Goal: Task Accomplishment & Management: Manage account settings

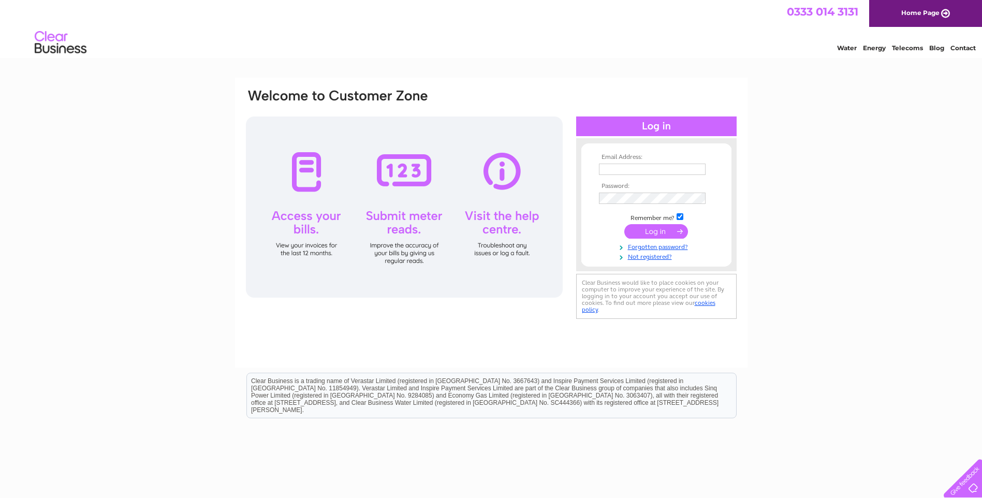
type input "wullie@forsythjoiners.me.uk"
click at [648, 230] on input "submit" at bounding box center [656, 231] width 64 height 14
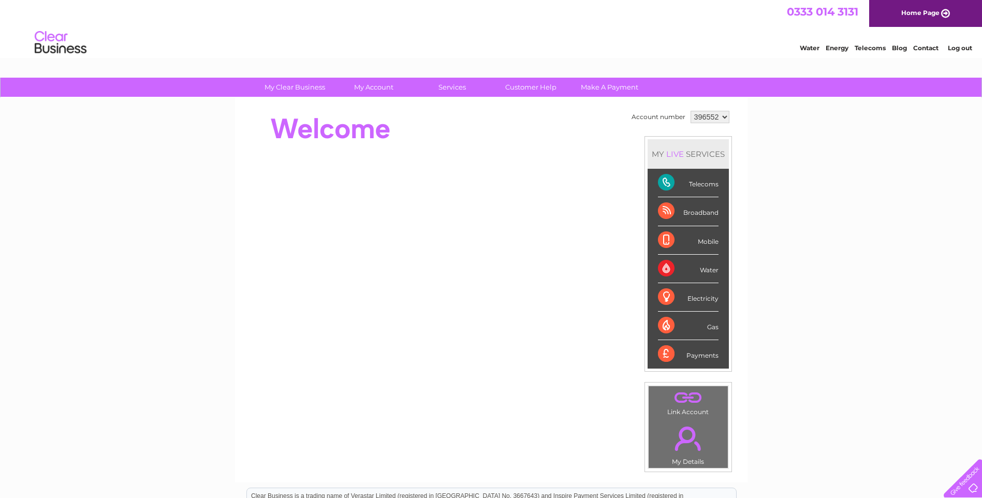
click at [663, 184] on div "Telecoms" at bounding box center [688, 183] width 61 height 28
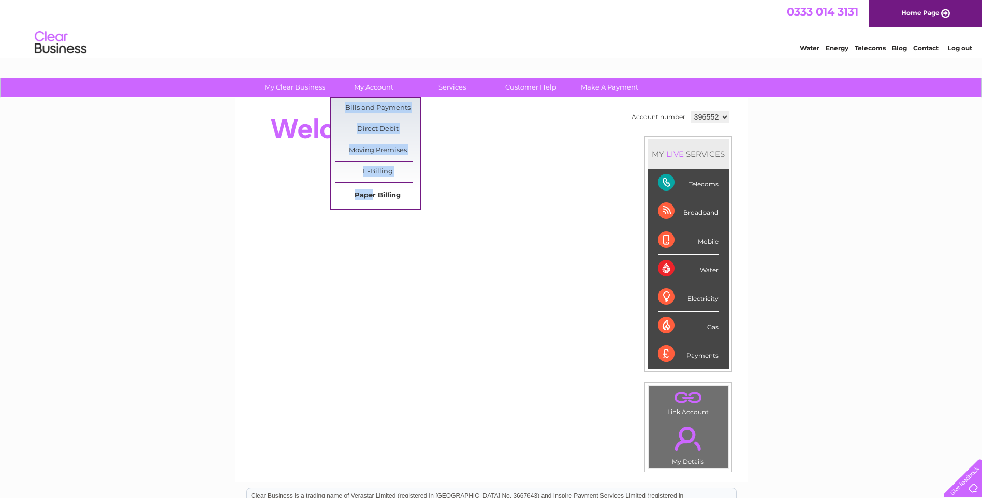
click at [372, 190] on ul "Bills and Payments Direct Debit Moving Premises E-Billing Paper Billing" at bounding box center [375, 153] width 91 height 113
drag, startPoint x: 372, startPoint y: 190, endPoint x: 503, endPoint y: 141, distance: 140.2
click at [503, 141] on div at bounding box center [433, 128] width 377 height 41
click at [384, 105] on link "Bills and Payments" at bounding box center [377, 108] width 85 height 21
click at [384, 107] on link "Bills and Payments" at bounding box center [377, 108] width 85 height 21
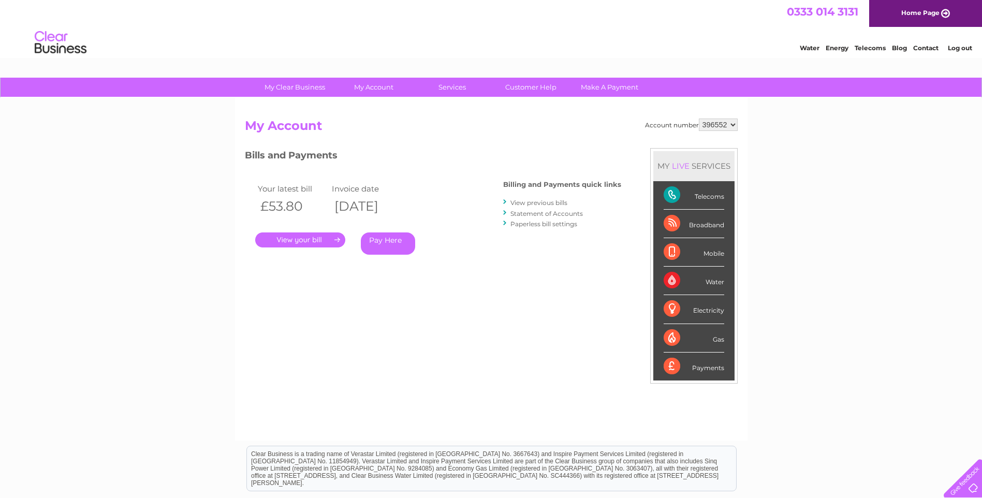
click at [520, 202] on link "View previous bills" at bounding box center [539, 203] width 57 height 8
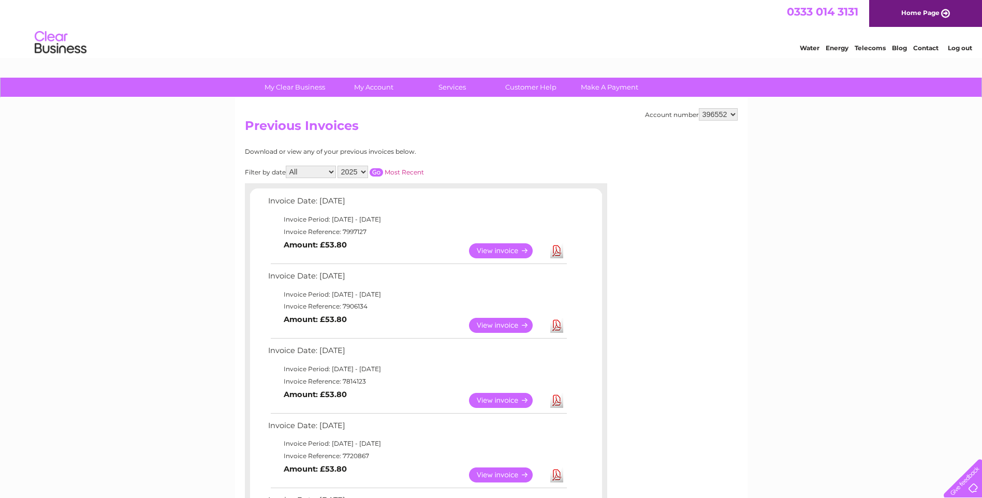
click at [499, 401] on link "View" at bounding box center [507, 400] width 76 height 15
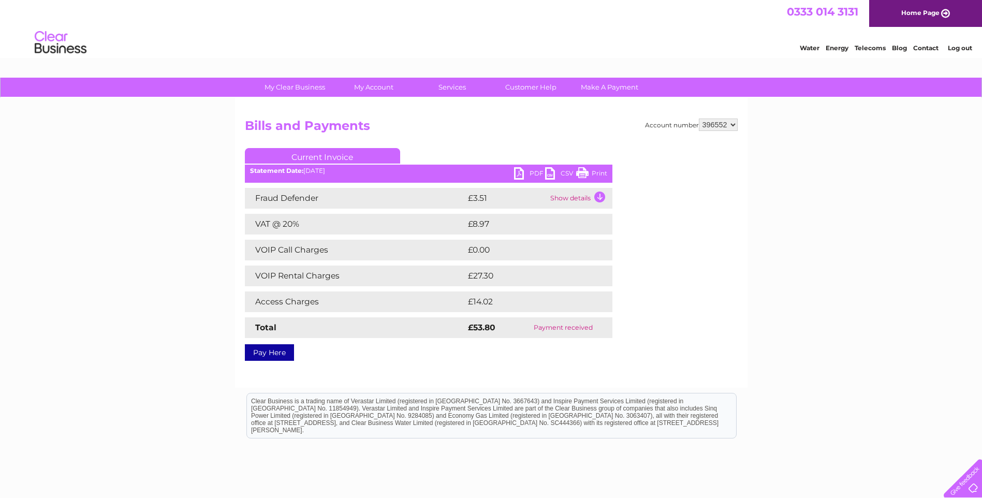
click at [601, 198] on td "Show details" at bounding box center [580, 198] width 65 height 21
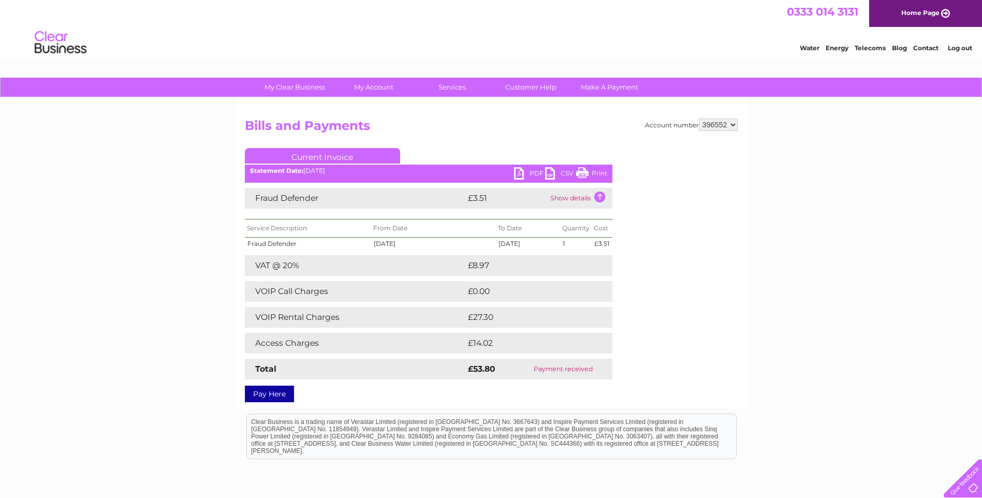
click at [519, 171] on link "PDF" at bounding box center [529, 174] width 31 height 15
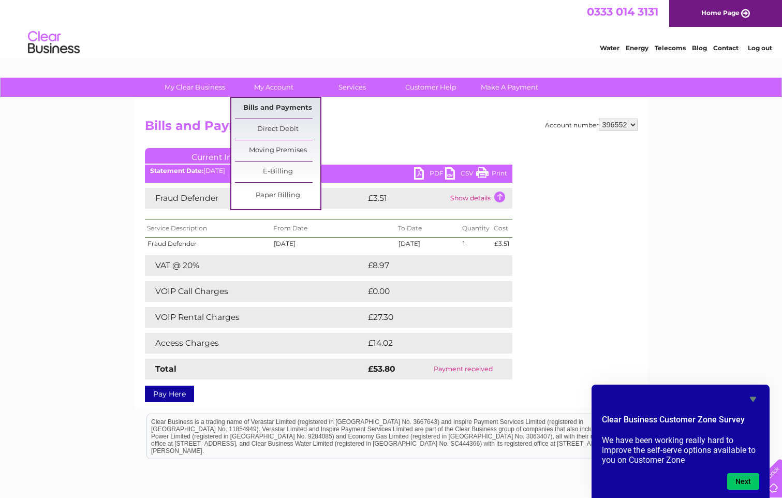
click at [307, 106] on link "Bills and Payments" at bounding box center [277, 108] width 85 height 21
click at [304, 106] on link "Bills and Payments" at bounding box center [277, 108] width 85 height 21
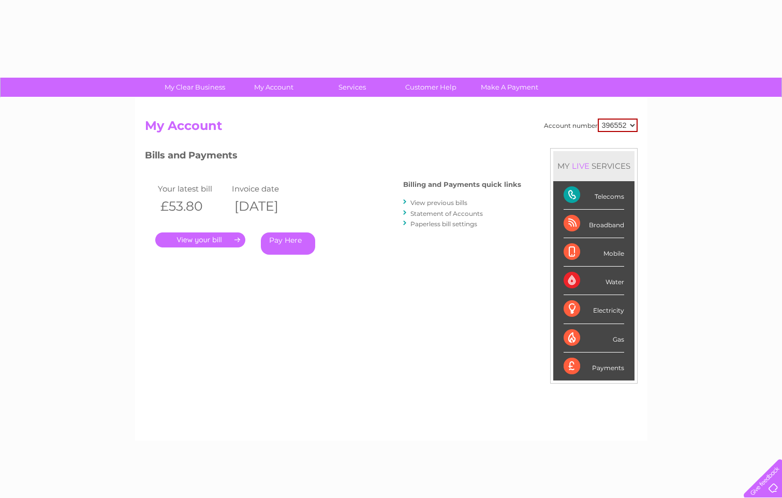
click at [259, 107] on div "Account number 396552 My Account MY LIVE SERVICES Telecoms Broadband Mobile Wat…" at bounding box center [391, 269] width 513 height 343
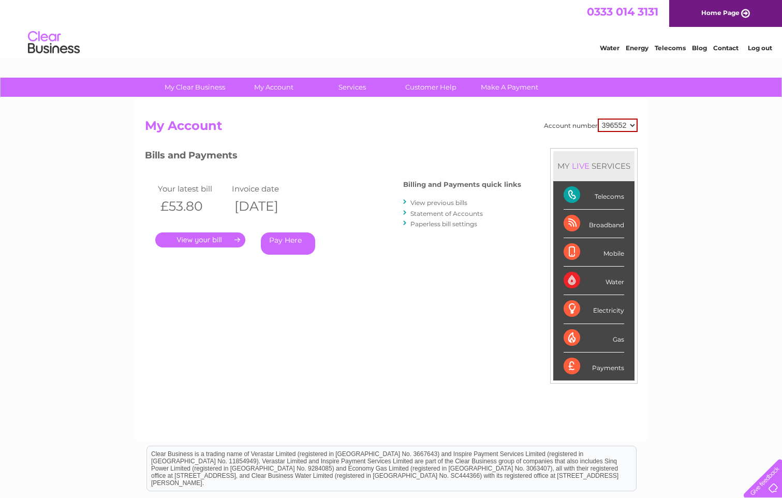
click at [404, 201] on div at bounding box center [405, 202] width 5 height 10
click at [406, 201] on div at bounding box center [405, 202] width 5 height 10
click at [462, 203] on link "View previous bills" at bounding box center [439, 203] width 57 height 8
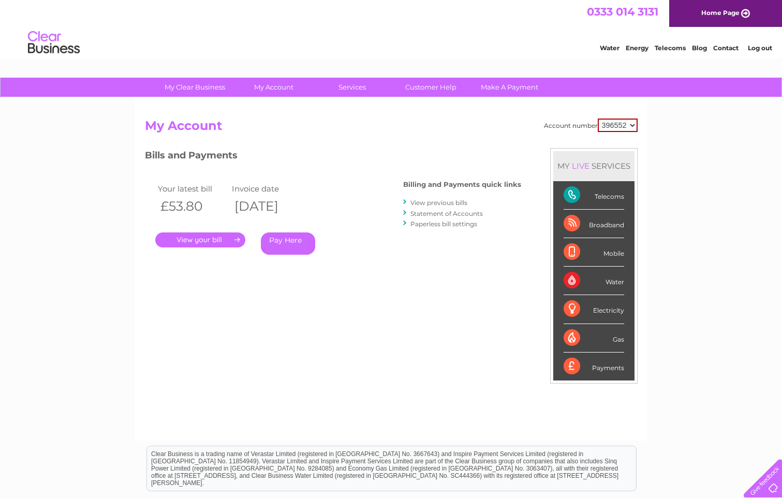
click at [423, 204] on link "View previous bills" at bounding box center [439, 203] width 57 height 8
click at [413, 201] on link "View previous bills" at bounding box center [439, 203] width 57 height 8
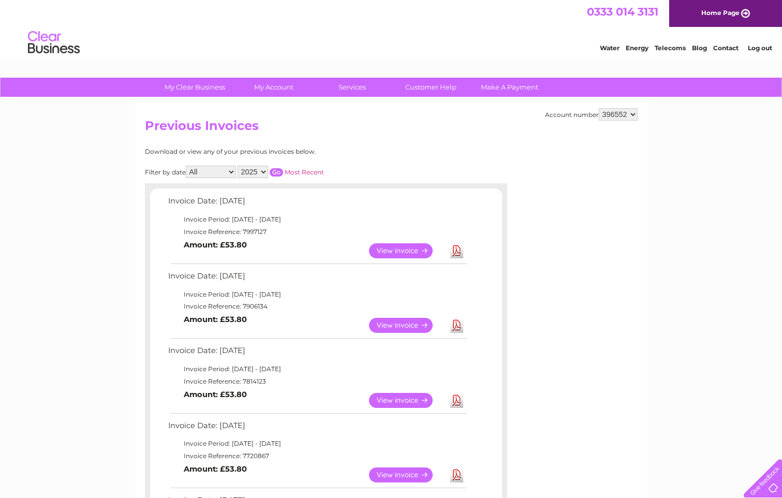
click at [409, 325] on link "View" at bounding box center [407, 325] width 76 height 15
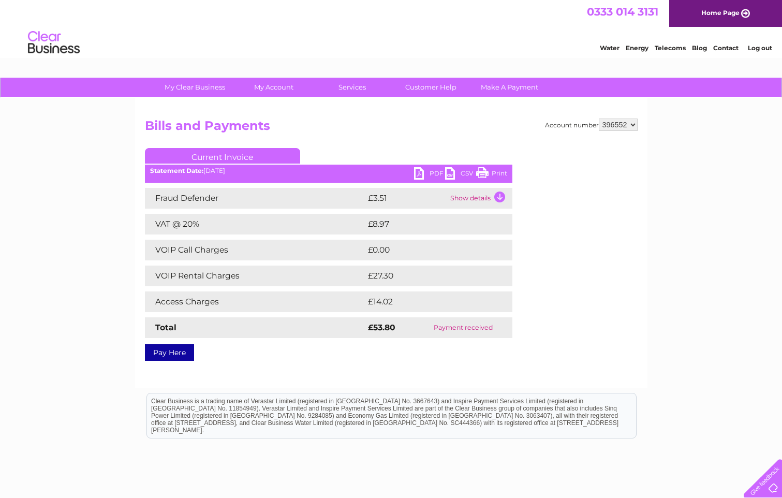
click at [418, 175] on link "PDF" at bounding box center [429, 174] width 31 height 15
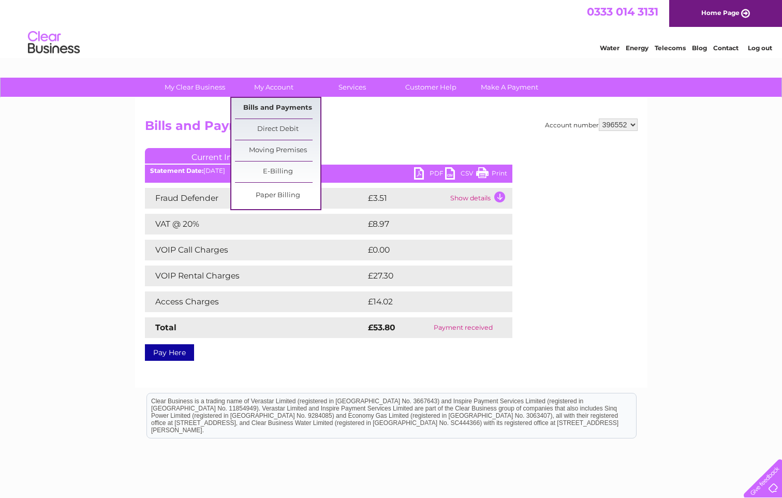
click at [266, 109] on link "Bills and Payments" at bounding box center [277, 108] width 85 height 21
click at [253, 108] on link "Bills and Payments" at bounding box center [277, 108] width 85 height 21
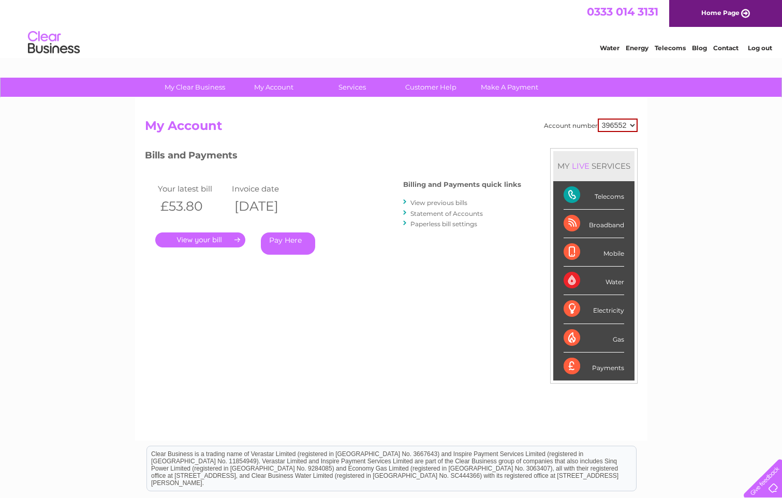
click at [215, 239] on link "." at bounding box center [200, 239] width 90 height 15
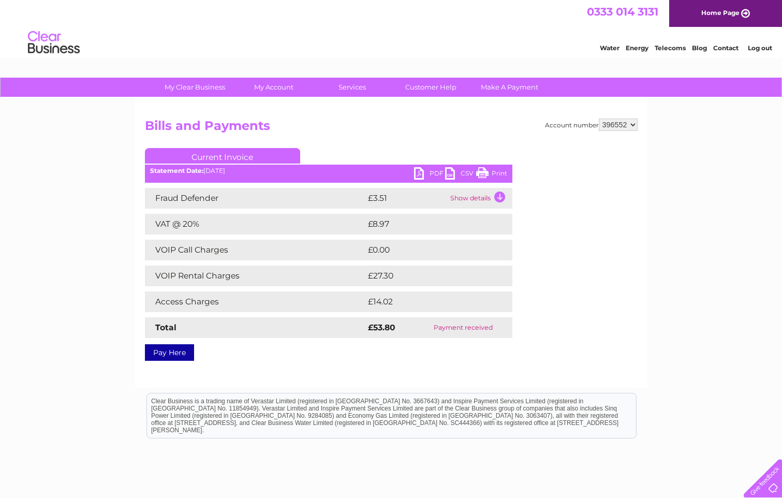
click at [417, 175] on link "PDF" at bounding box center [429, 174] width 31 height 15
